Goal: Information Seeking & Learning: Learn about a topic

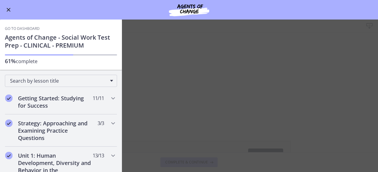
scroll to position [155, 0]
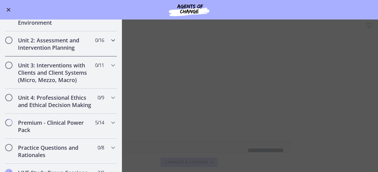
click at [107, 45] on div "Unit 2: Assessment and Intervention Planning 0 / 16 Completed" at bounding box center [61, 43] width 112 height 25
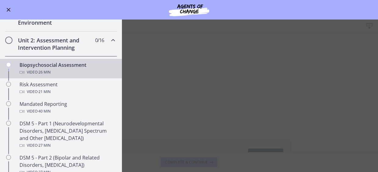
click at [228, 122] on main "Biopsychosocial Assessment Download Enable fullscreen Biopsychosocial Assessmen…" at bounding box center [189, 96] width 378 height 152
click at [167, 65] on main "Biopsychosocial Assessment Download Enable fullscreen Biopsychosocial Assessmen…" at bounding box center [189, 96] width 378 height 152
click at [11, 9] on button "Enable menu" at bounding box center [8, 9] width 7 height 7
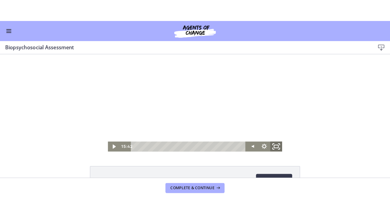
click at [267, 144] on rect "Fullscreen" at bounding box center [267, 143] width 4 height 3
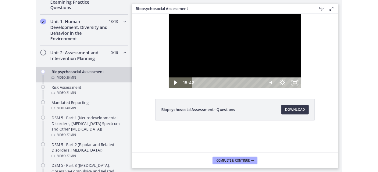
scroll to position [156, 0]
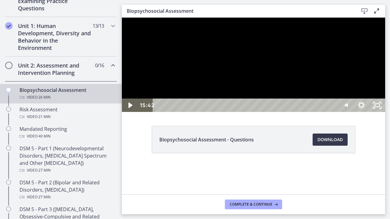
click at [344, 112] on div at bounding box center [253, 65] width 263 height 94
click at [348, 88] on div "Volume" at bounding box center [345, 85] width 5 height 5
click at [378, 112] on div at bounding box center [253, 65] width 263 height 94
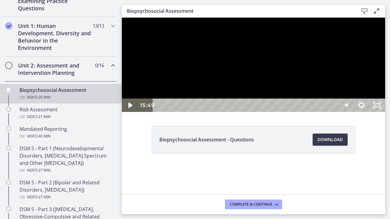
click at [378, 112] on div at bounding box center [253, 65] width 263 height 94
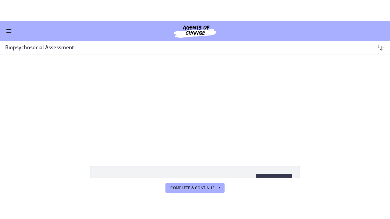
scroll to position [155, 0]
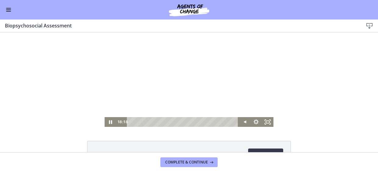
click at [227, 88] on div at bounding box center [189, 79] width 169 height 94
click at [264, 122] on icon "Fullscreen" at bounding box center [268, 122] width 14 height 12
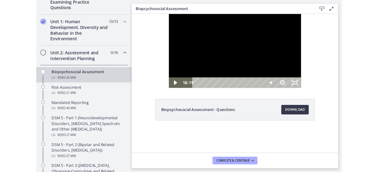
scroll to position [156, 0]
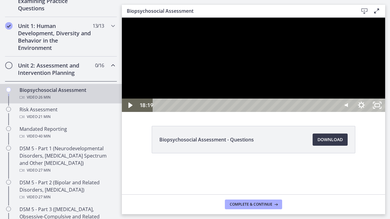
click at [316, 112] on div at bounding box center [253, 65] width 263 height 94
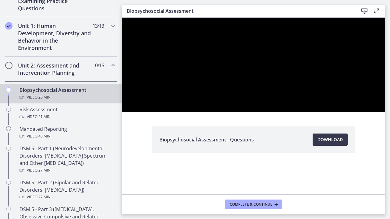
click at [362, 112] on div at bounding box center [253, 65] width 263 height 94
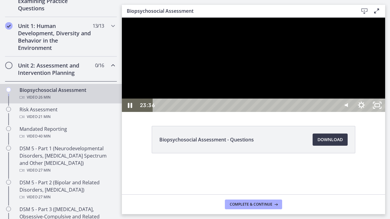
click at [350, 112] on div at bounding box center [253, 65] width 263 height 94
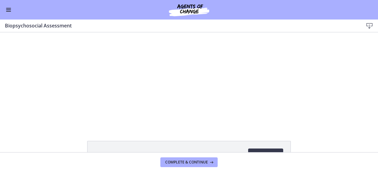
scroll to position [155, 0]
click at [182, 158] on button "Complete & continue" at bounding box center [188, 162] width 57 height 10
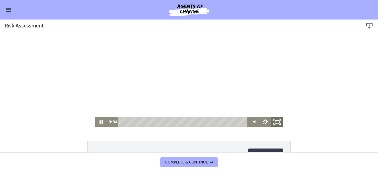
click at [276, 122] on icon "Fullscreen" at bounding box center [277, 122] width 14 height 12
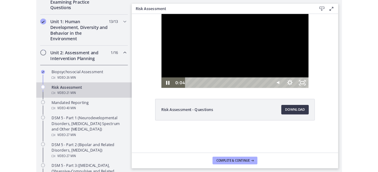
scroll to position [156, 0]
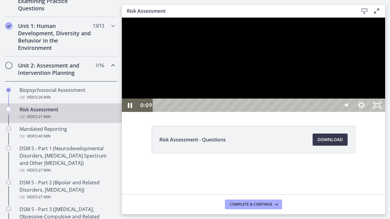
click at [218, 112] on div at bounding box center [253, 65] width 263 height 94
click at [354, 112] on div at bounding box center [253, 65] width 263 height 94
click at [343, 112] on div at bounding box center [253, 65] width 263 height 94
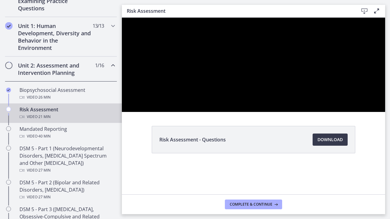
click at [316, 112] on div at bounding box center [253, 65] width 263 height 94
click at [276, 112] on div at bounding box center [253, 65] width 263 height 94
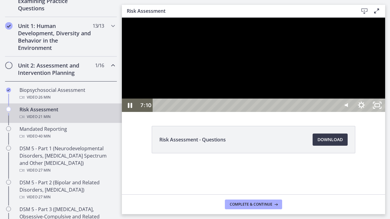
click at [214, 112] on div at bounding box center [253, 65] width 263 height 94
click at [218, 112] on div at bounding box center [253, 65] width 263 height 94
click at [337, 112] on div at bounding box center [253, 65] width 263 height 94
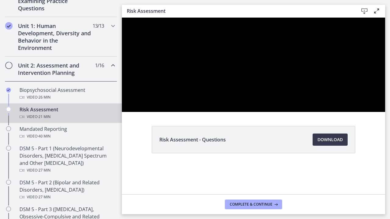
click at [337, 112] on div at bounding box center [253, 65] width 263 height 94
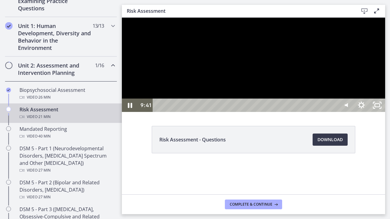
click at [331, 112] on div at bounding box center [253, 65] width 263 height 94
click at [317, 112] on div at bounding box center [253, 65] width 263 height 94
click at [313, 112] on div at bounding box center [253, 65] width 263 height 94
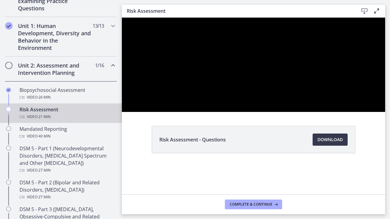
click at [313, 112] on div at bounding box center [253, 65] width 263 height 94
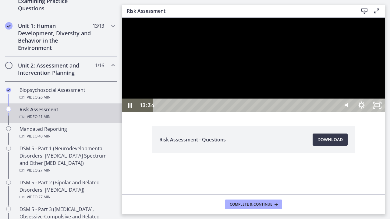
click at [305, 112] on div at bounding box center [253, 65] width 263 height 94
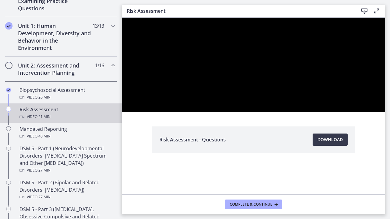
click at [305, 112] on div at bounding box center [253, 65] width 263 height 94
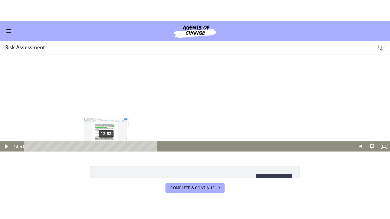
scroll to position [155, 0]
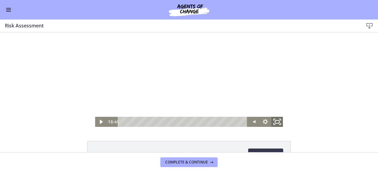
click at [276, 124] on icon "Fullscreen" at bounding box center [277, 122] width 14 height 12
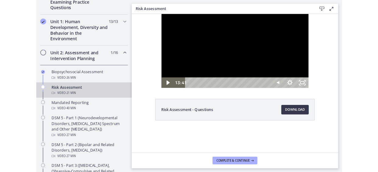
scroll to position [156, 0]
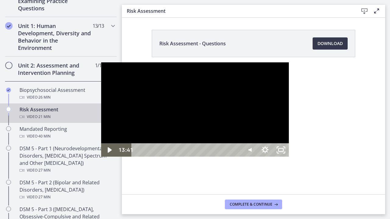
click at [180, 147] on div at bounding box center [195, 109] width 188 height 94
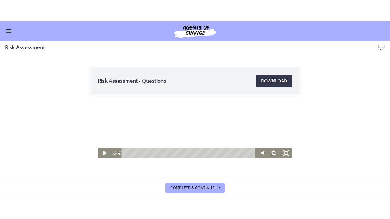
scroll to position [155, 0]
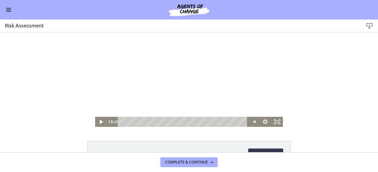
click at [179, 77] on div at bounding box center [189, 79] width 188 height 94
click at [277, 124] on icon "Fullscreen" at bounding box center [277, 122] width 14 height 12
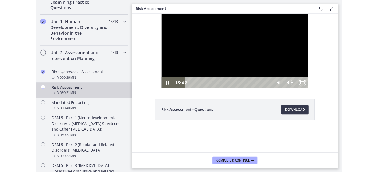
scroll to position [156, 0]
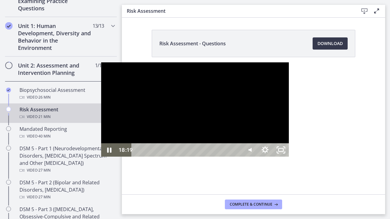
click at [237, 157] on div "18:19" at bounding box center [187, 150] width 100 height 13
click at [237, 157] on div "20:26" at bounding box center [187, 150] width 100 height 13
click at [226, 136] on div at bounding box center [195, 109] width 188 height 94
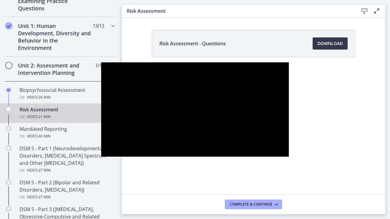
click at [226, 136] on div at bounding box center [195, 109] width 188 height 94
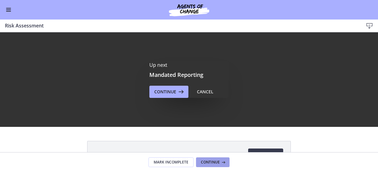
scroll to position [0, 0]
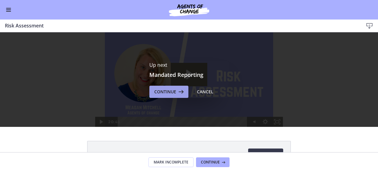
click at [176, 89] on icon at bounding box center [180, 91] width 9 height 7
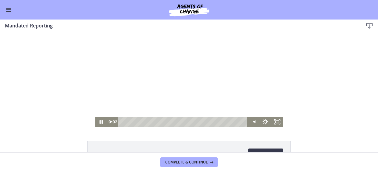
click at [118, 69] on div at bounding box center [189, 79] width 188 height 94
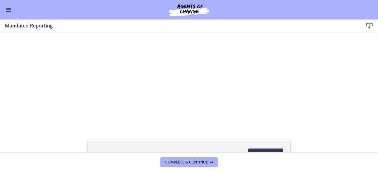
click at [9, 9] on button "Enable menu" at bounding box center [8, 9] width 7 height 7
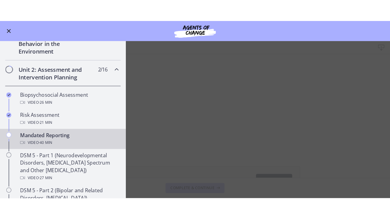
scroll to position [147, 0]
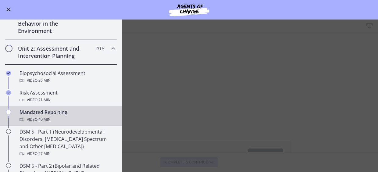
click at [194, 87] on main "Mandated Reporting Download Enable fullscreen Mandated Reporting - Questions Do…" at bounding box center [189, 96] width 378 height 152
click at [152, 69] on main "Mandated Reporting Download Enable fullscreen Mandated Reporting - Questions Do…" at bounding box center [189, 96] width 378 height 152
click at [9, 9] on span "Enable menu" at bounding box center [9, 10] width 4 height 4
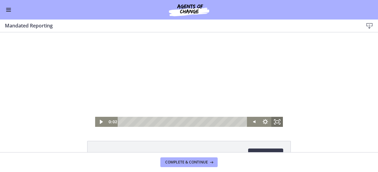
click at [275, 121] on icon "Fullscreen" at bounding box center [277, 122] width 12 height 10
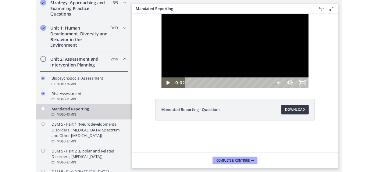
scroll to position [148, 0]
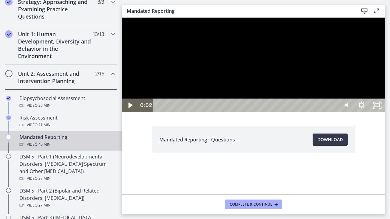
click at [313, 112] on div at bounding box center [253, 65] width 263 height 94
click at [366, 109] on icon "Show settings menu" at bounding box center [361, 105] width 9 height 9
click at [378, 85] on span "1.25x" at bounding box center [371, 78] width 20 height 13
click at [378, 59] on label "1.5x" at bounding box center [362, 52] width 48 height 14
click at [378, 112] on div at bounding box center [253, 65] width 263 height 94
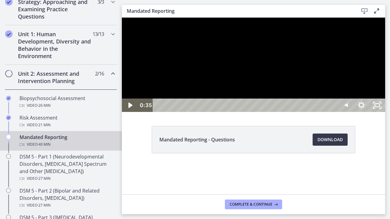
click at [378, 112] on div at bounding box center [253, 65] width 263 height 94
click at [257, 112] on div at bounding box center [253, 65] width 263 height 94
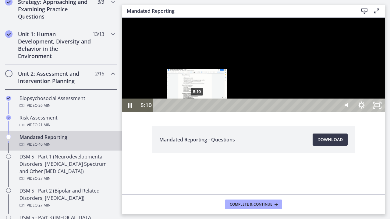
click at [197, 112] on div "5:10" at bounding box center [245, 105] width 175 height 13
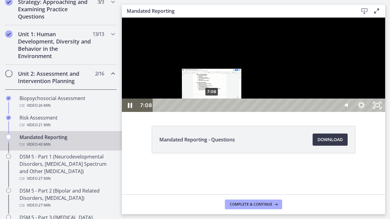
click at [212, 112] on div "7:08" at bounding box center [245, 105] width 175 height 13
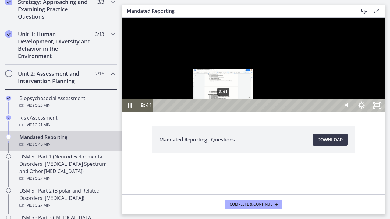
click at [224, 112] on div "8:41" at bounding box center [245, 105] width 175 height 13
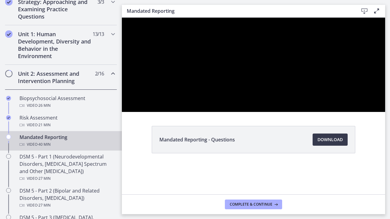
click at [361, 112] on div at bounding box center [253, 65] width 263 height 94
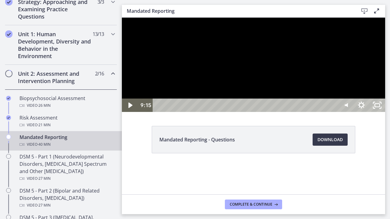
click at [361, 112] on div at bounding box center [253, 65] width 263 height 94
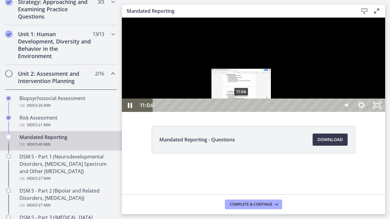
click at [242, 112] on div "11:06" at bounding box center [245, 105] width 175 height 13
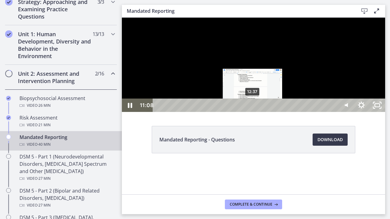
click at [253, 112] on div "12:37" at bounding box center [245, 105] width 175 height 13
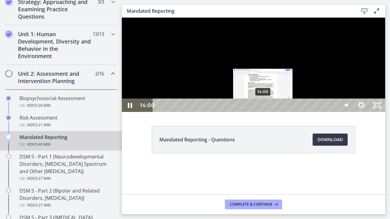
click at [263, 112] on div "14:00" at bounding box center [245, 105] width 175 height 13
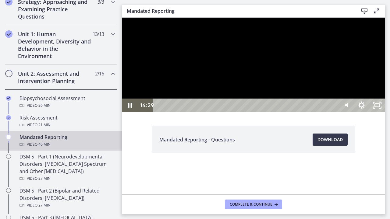
click at [305, 112] on div at bounding box center [253, 65] width 263 height 94
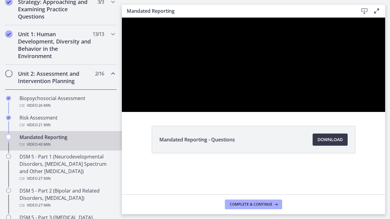
click at [305, 112] on div at bounding box center [253, 65] width 263 height 94
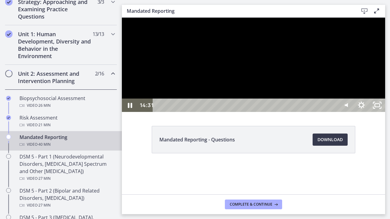
click at [305, 112] on div at bounding box center [253, 65] width 263 height 94
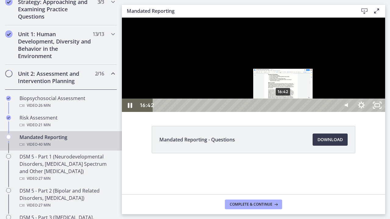
click at [283, 112] on div "16:42" at bounding box center [245, 105] width 175 height 13
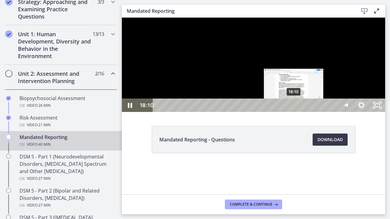
click at [294, 112] on div "18:10" at bounding box center [245, 105] width 175 height 13
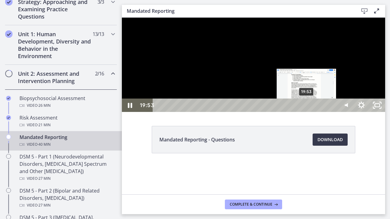
click at [307, 112] on div "19:53" at bounding box center [245, 105] width 175 height 13
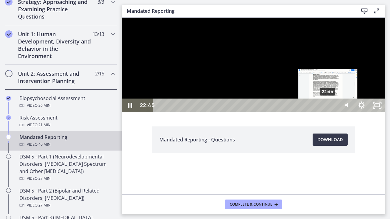
click at [329, 112] on div "22:44" at bounding box center [245, 105] width 175 height 13
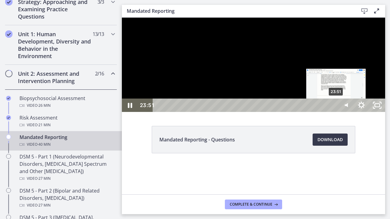
click at [334, 112] on div "23:51" at bounding box center [245, 105] width 175 height 13
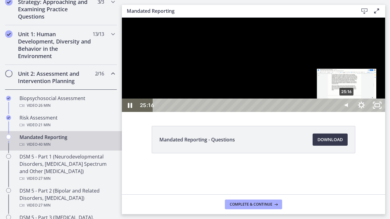
click at [334, 112] on div "25:16" at bounding box center [245, 105] width 175 height 13
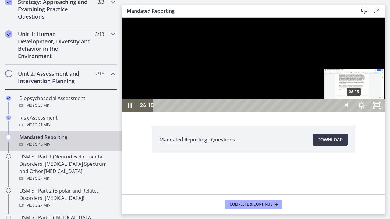
click at [334, 112] on div "26:15" at bounding box center [245, 105] width 175 height 13
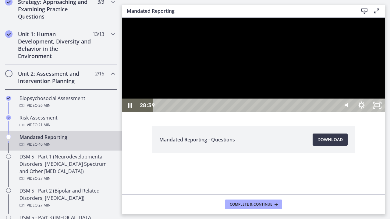
click at [319, 112] on div at bounding box center [253, 65] width 263 height 94
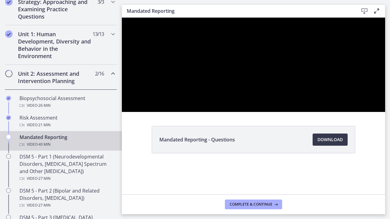
click at [319, 112] on div at bounding box center [253, 65] width 263 height 94
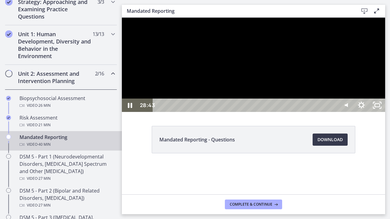
click at [319, 112] on div at bounding box center [253, 65] width 263 height 94
click at [295, 112] on div at bounding box center [253, 65] width 263 height 94
click at [371, 114] on icon "Show settings menu" at bounding box center [361, 106] width 19 height 16
click at [361, 85] on span "Speed" at bounding box center [352, 78] width 20 height 13
click at [378, 45] on label "1.25x" at bounding box center [362, 38] width 48 height 14
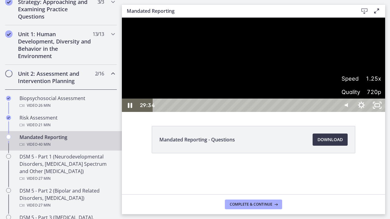
click at [378, 112] on div at bounding box center [253, 65] width 263 height 94
click at [334, 112] on div "34:33" at bounding box center [245, 105] width 175 height 13
click at [334, 112] on div "35:15" at bounding box center [245, 105] width 175 height 13
click at [334, 112] on div "35:51" at bounding box center [245, 105] width 175 height 13
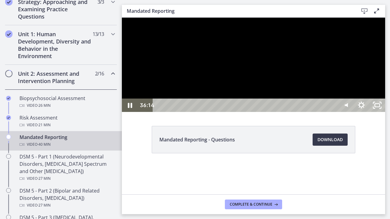
click at [378, 112] on div at bounding box center [253, 65] width 263 height 94
click at [314, 112] on div at bounding box center [253, 65] width 263 height 94
click at [269, 112] on div at bounding box center [253, 65] width 263 height 94
click at [334, 112] on div "37:27" at bounding box center [245, 105] width 175 height 13
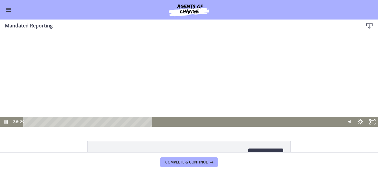
scroll to position [147, 0]
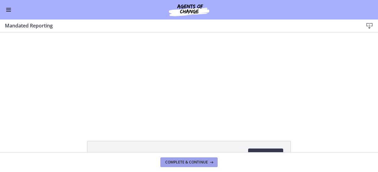
click at [175, 162] on span "Complete & continue" at bounding box center [186, 162] width 43 height 5
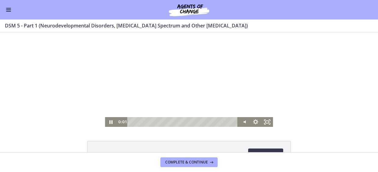
click at [156, 74] on div at bounding box center [189, 79] width 168 height 94
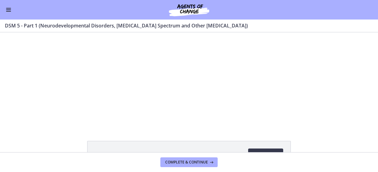
click at [7, 9] on button "Enable menu" at bounding box center [8, 9] width 7 height 7
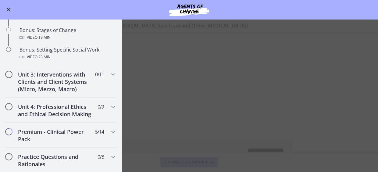
scroll to position [535, 0]
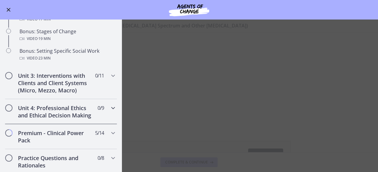
click at [109, 112] on icon "Chapters" at bounding box center [112, 107] width 7 height 7
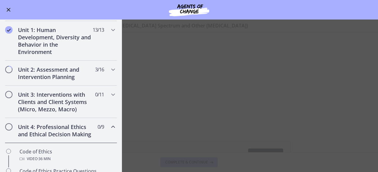
scroll to position [130, 0]
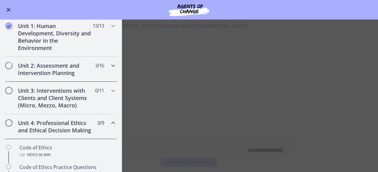
click at [112, 65] on div "Unit 2: Assessment and Intervention Planning 3 / 16 Completed" at bounding box center [61, 69] width 122 height 25
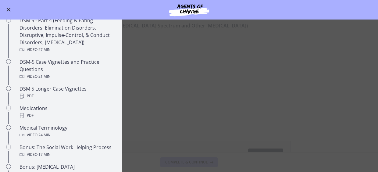
scroll to position [377, 0]
